Goal: Browse casually

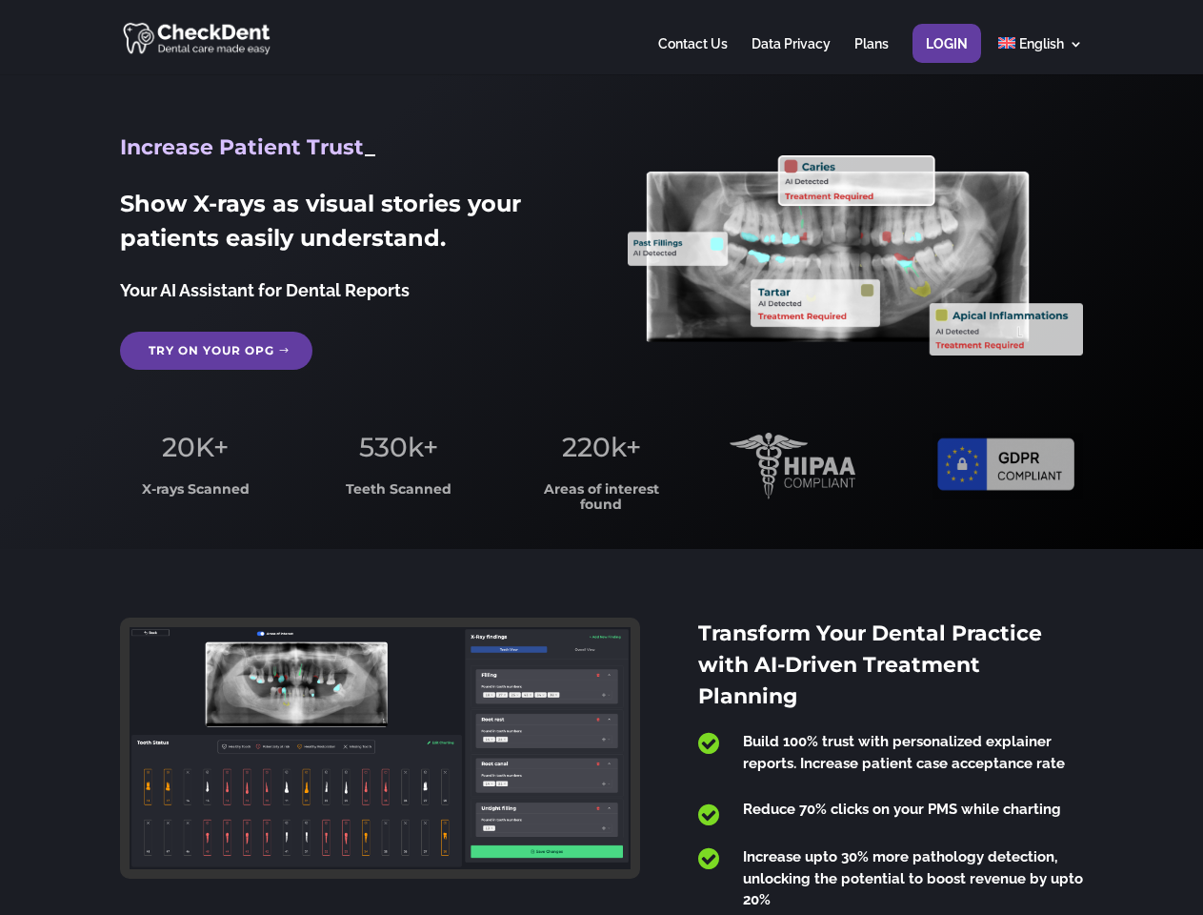
click at [601, 457] on span "220k+" at bounding box center [601, 447] width 79 height 32
click at [601, 37] on div at bounding box center [601, 37] width 962 height 74
click at [601, 457] on span "220k+" at bounding box center [601, 447] width 79 height 32
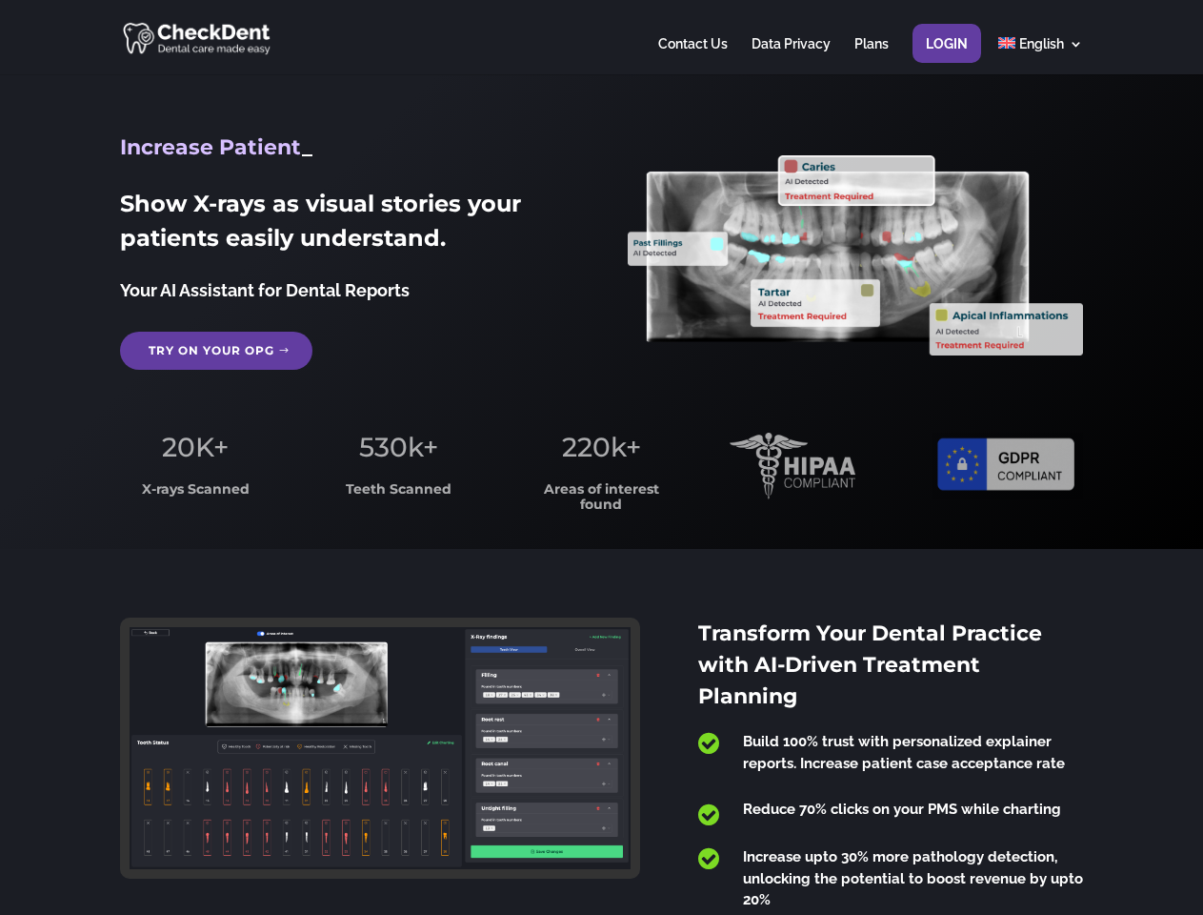
click at [601, 37] on div at bounding box center [601, 37] width 962 height 74
